Goal: Task Accomplishment & Management: Use online tool/utility

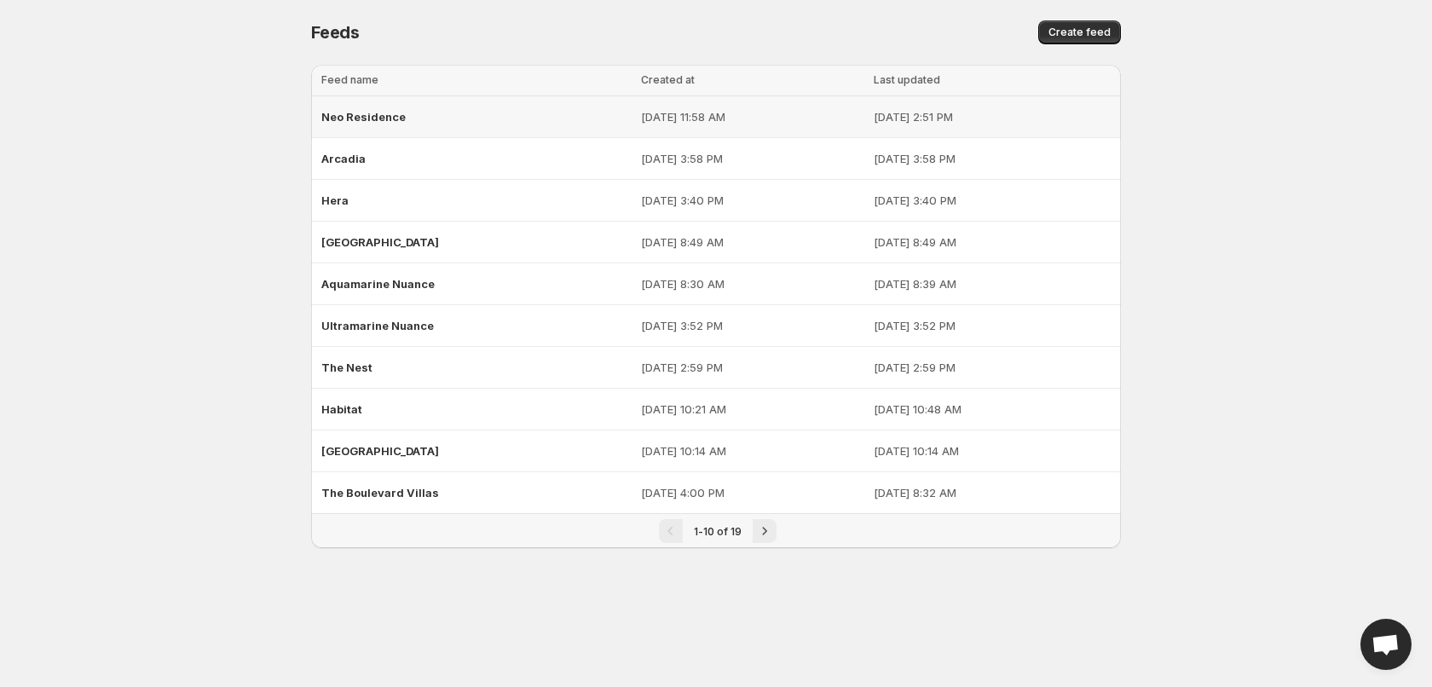
click at [428, 113] on div "Neo Residence" at bounding box center [475, 116] width 309 height 31
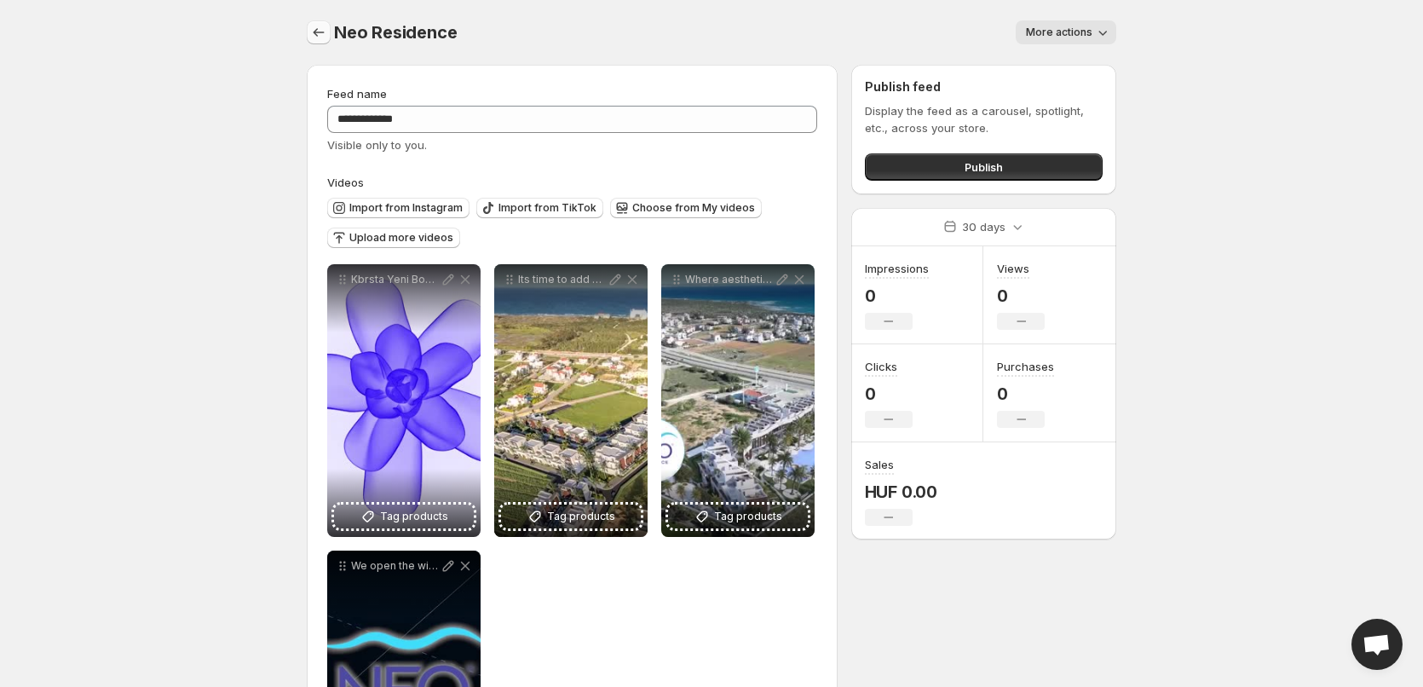
click at [315, 30] on icon "Settings" at bounding box center [318, 32] width 17 height 17
